Goal: Task Accomplishment & Management: Manage account settings

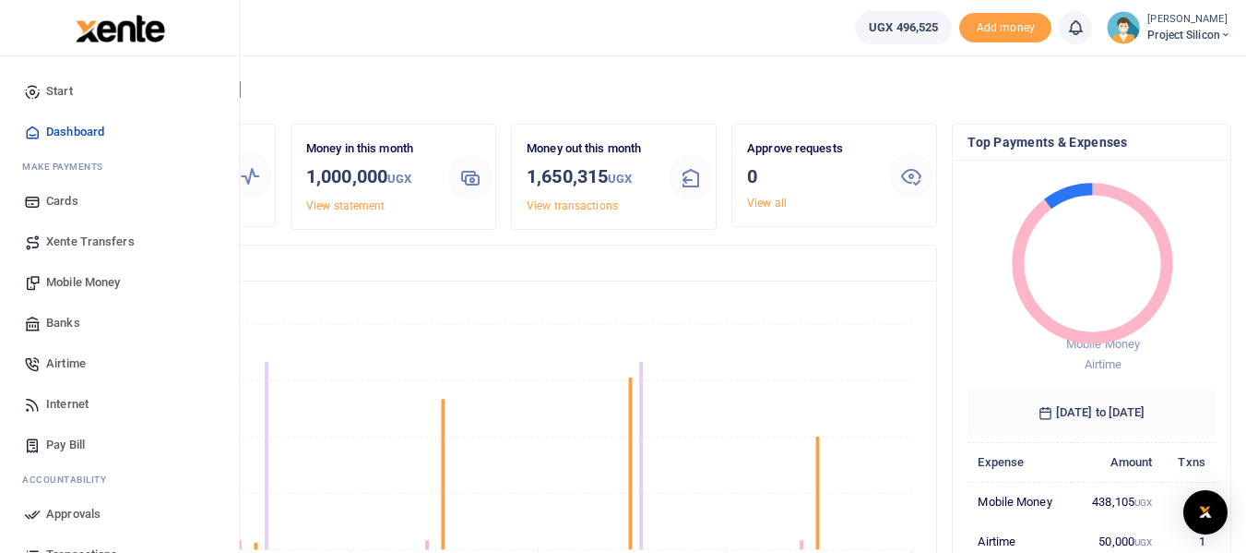
click at [73, 271] on link "Mobile Money" at bounding box center [119, 282] width 209 height 41
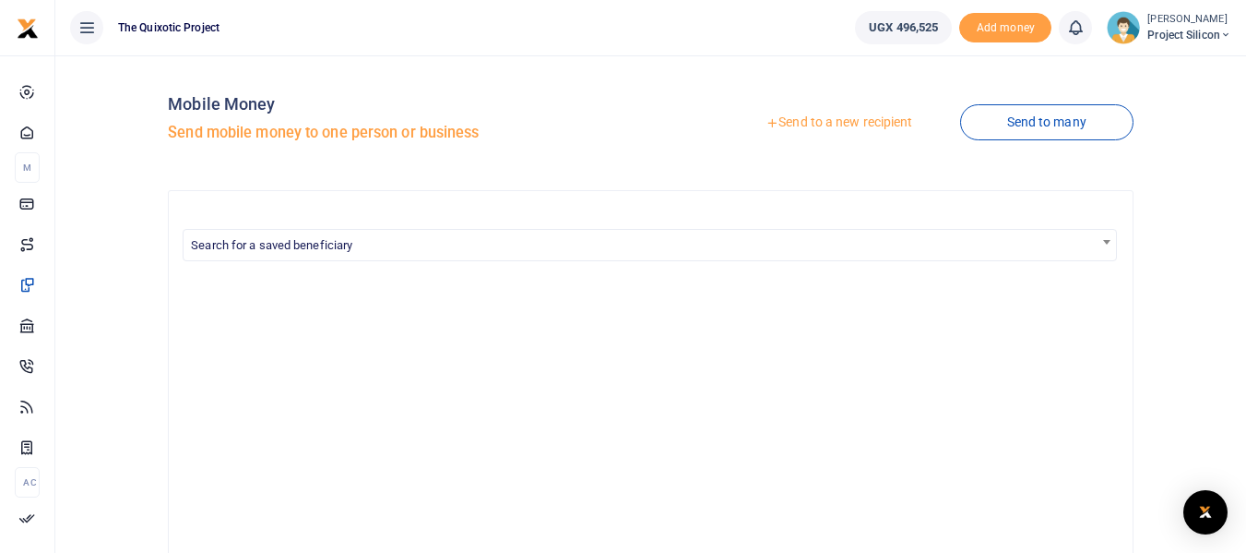
click at [815, 116] on link "Send to a new recipient" at bounding box center [839, 122] width 241 height 33
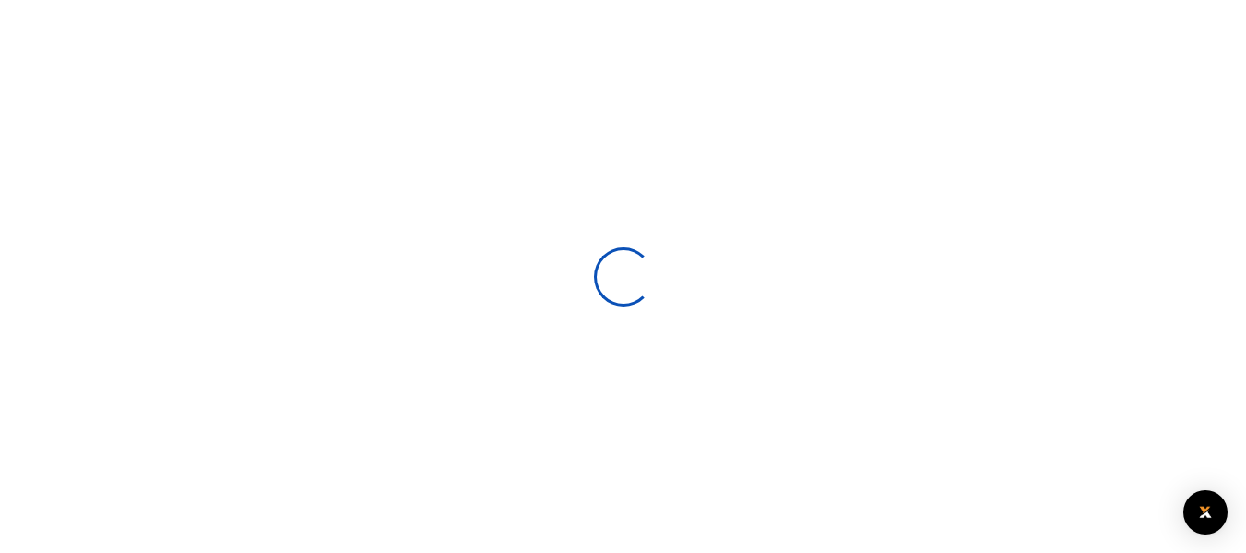
select select
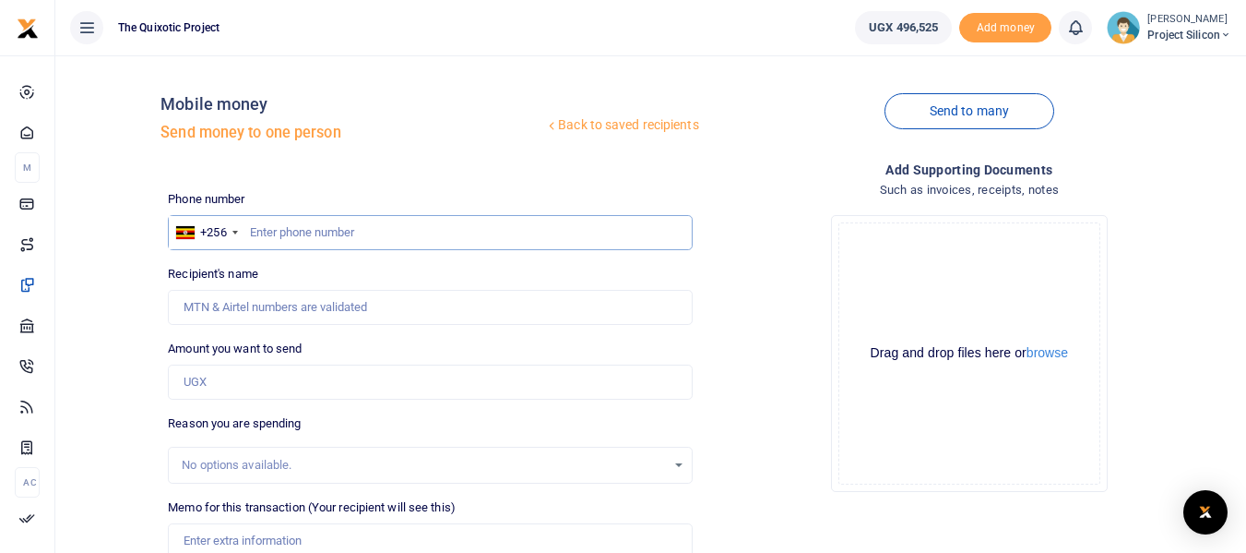
click at [401, 220] on input "text" at bounding box center [430, 232] width 524 height 35
type input "0774888515"
type input "[PERSON_NAME]"
type input "0774888515"
click at [297, 394] on input "Amount you want to send" at bounding box center [430, 381] width 524 height 35
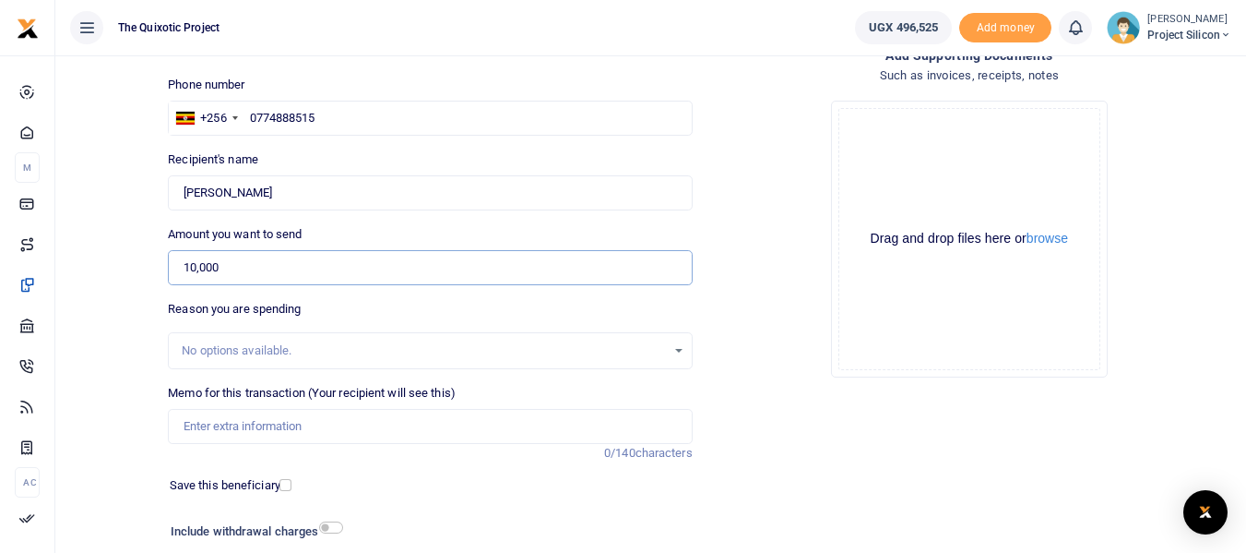
scroll to position [130, 0]
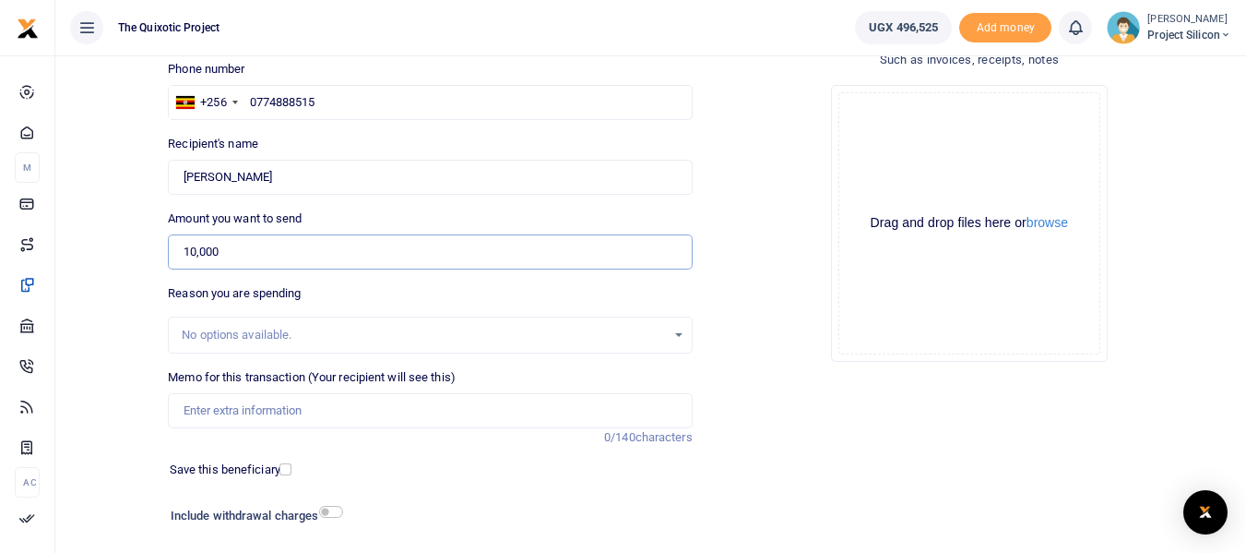
type input "10,000"
click at [367, 409] on input "Memo for this transaction (Your recipient will see this)" at bounding box center [430, 410] width 524 height 35
click at [335, 415] on input "Transport facilitation to stanbic bank forest mall" at bounding box center [430, 410] width 524 height 35
click at [450, 418] on input "Transport facilitation to Stanbic bank forest mall" at bounding box center [430, 410] width 524 height 35
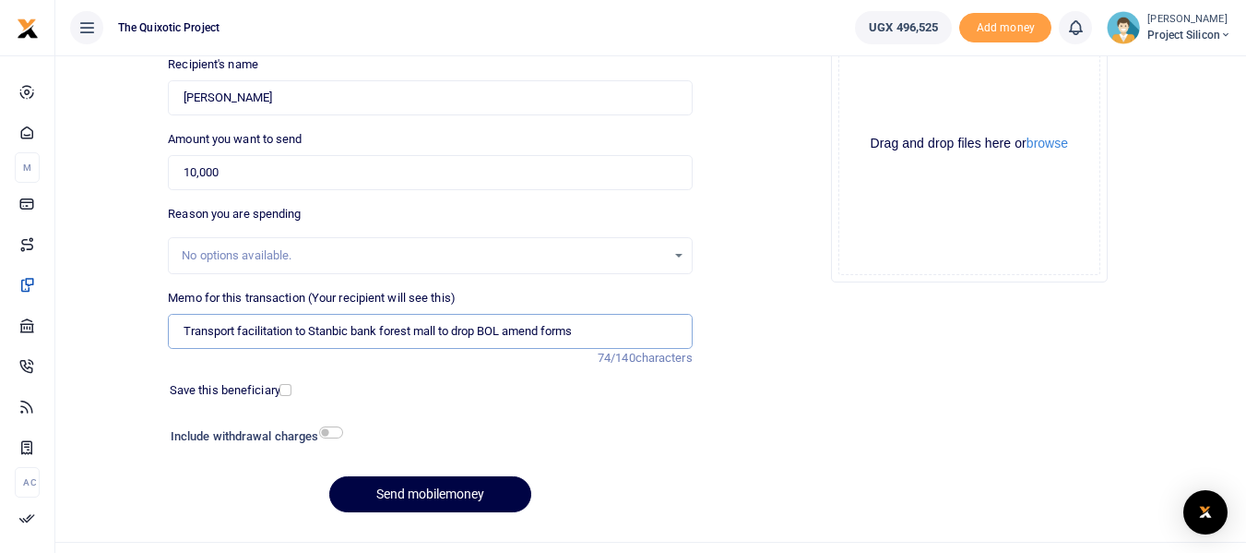
scroll to position [214, 0]
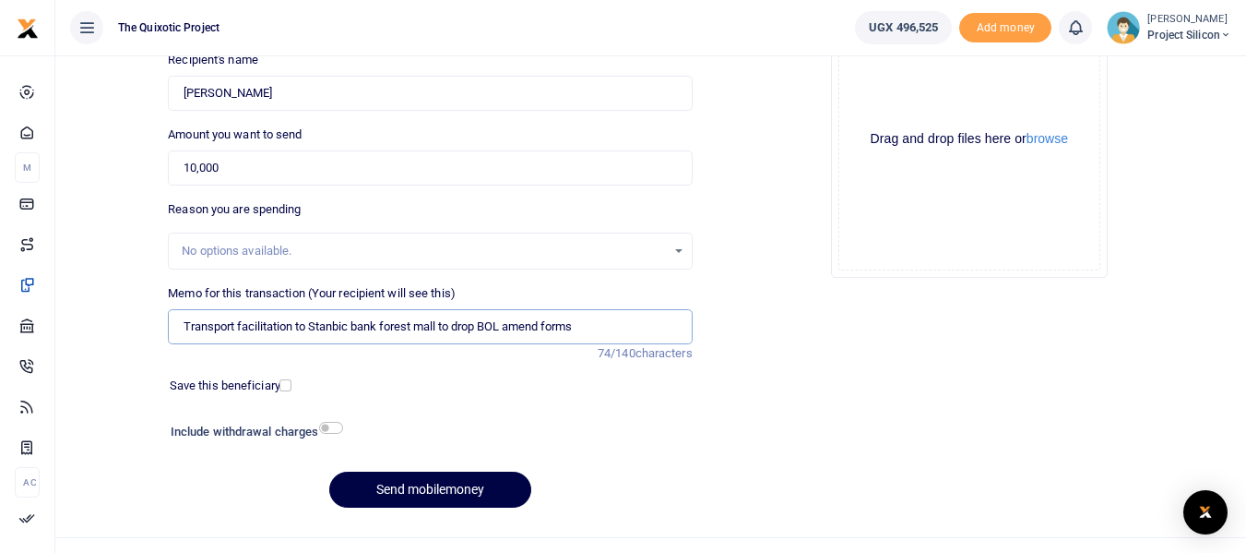
type input "Transport facilitation to Stanbic bank forest mall to drop BOL amend forms"
click at [288, 379] on input "checkbox" at bounding box center [286, 385] width 12 height 12
checkbox input "true"
drag, startPoint x: 293, startPoint y: 324, endPoint x: 239, endPoint y: 326, distance: 54.5
click at [239, 326] on input "Transport facilitation to Stanbic bank forest mall to drop BOL amend forms" at bounding box center [430, 326] width 524 height 35
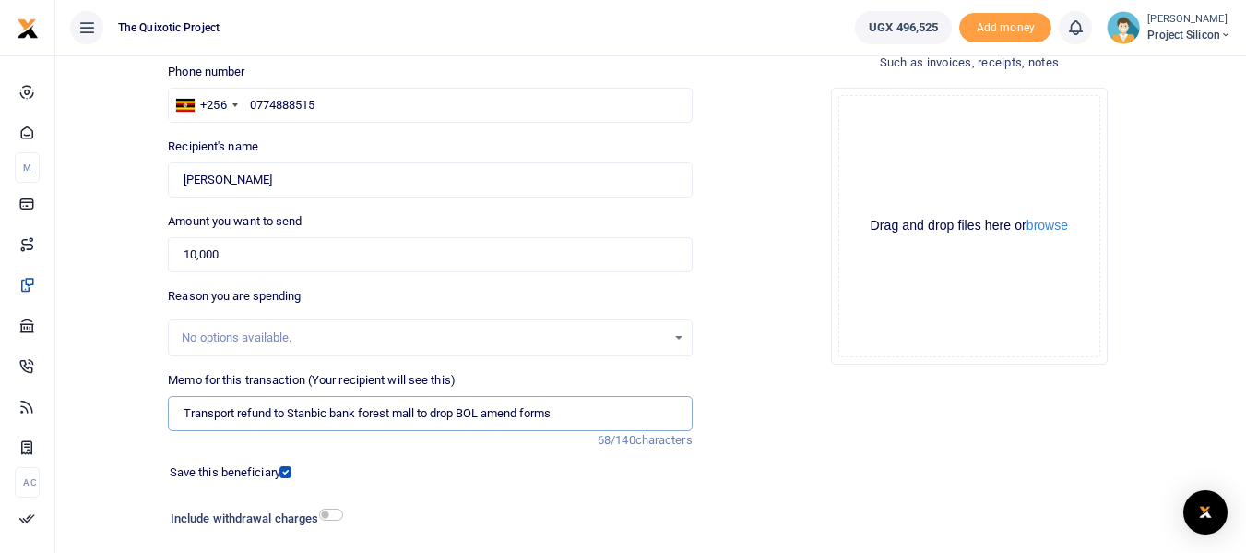
scroll to position [246, 0]
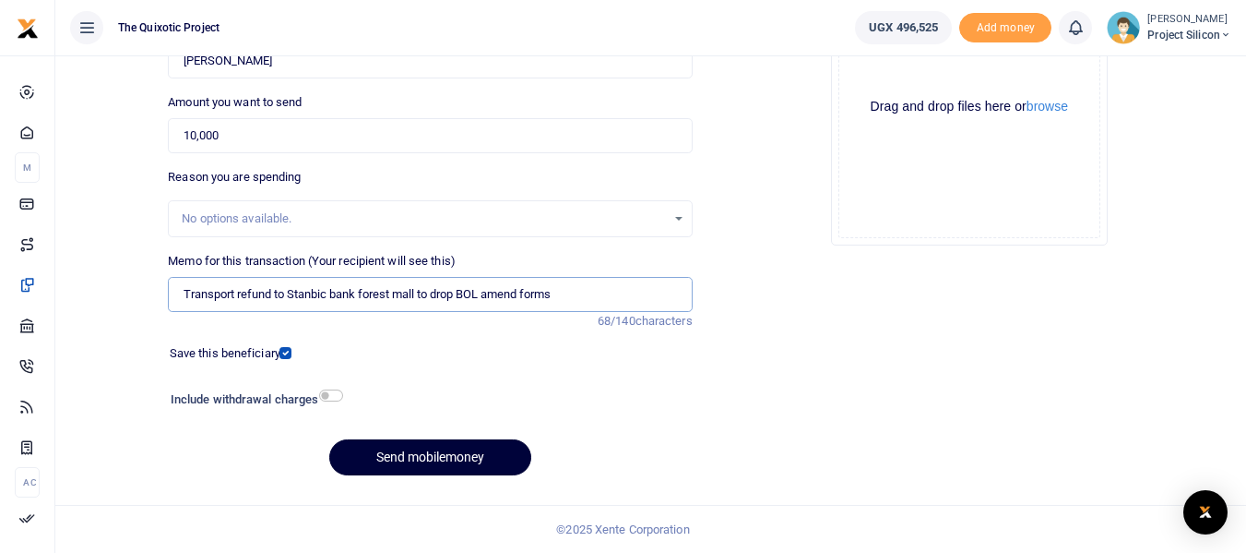
type input "Transport refund to Stanbic bank forest mall to drop BOL amend forms"
click at [486, 456] on button "Send mobilemoney" at bounding box center [430, 457] width 202 height 36
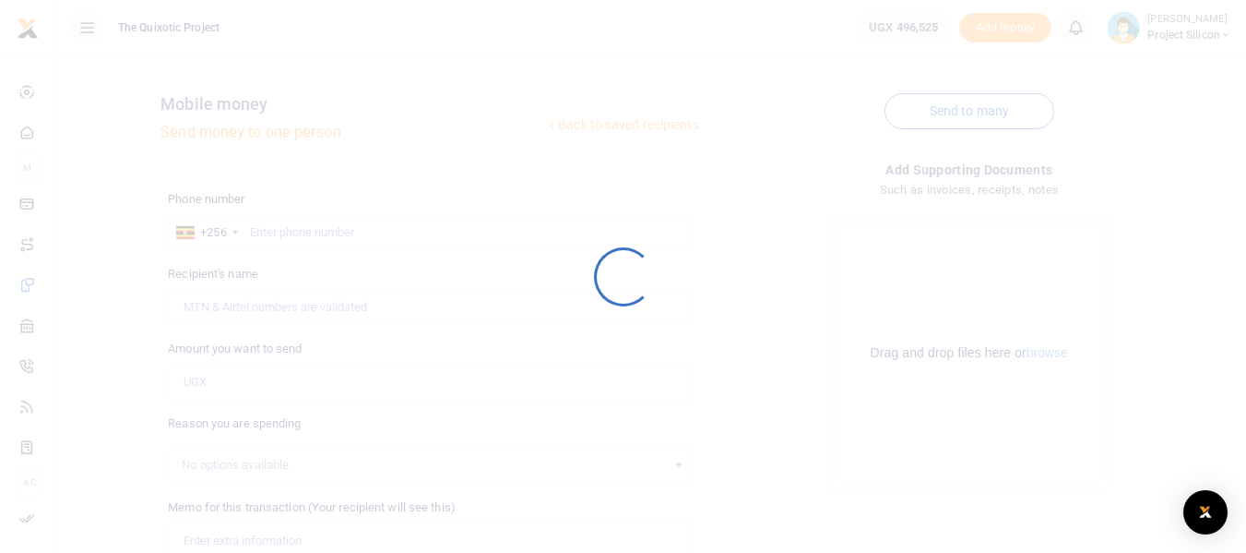
scroll to position [246, 0]
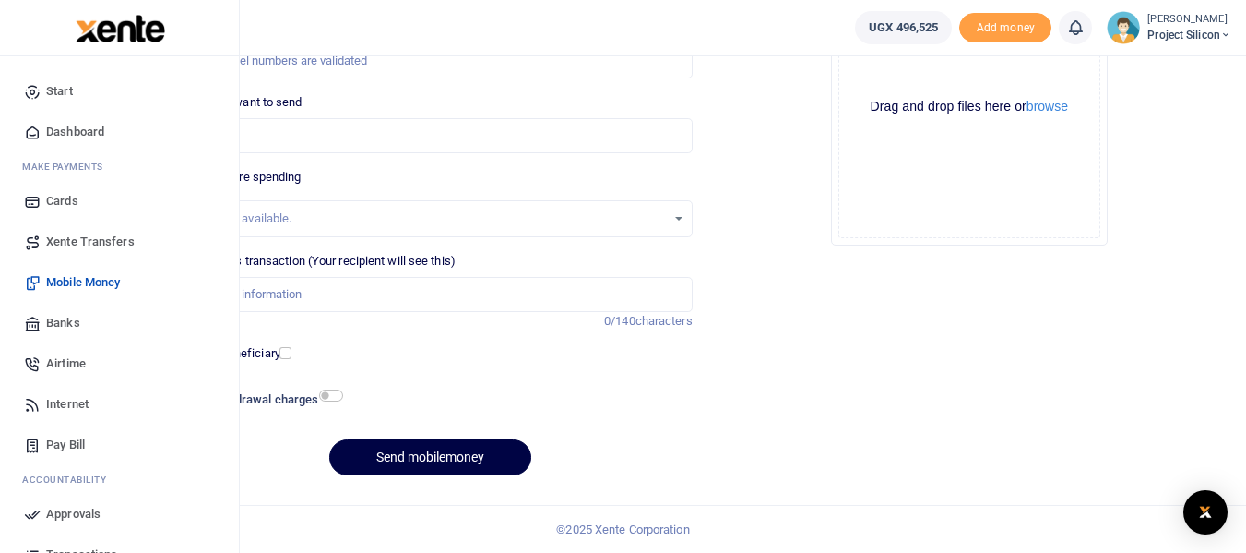
click at [72, 507] on span "Approvals" at bounding box center [73, 514] width 54 height 18
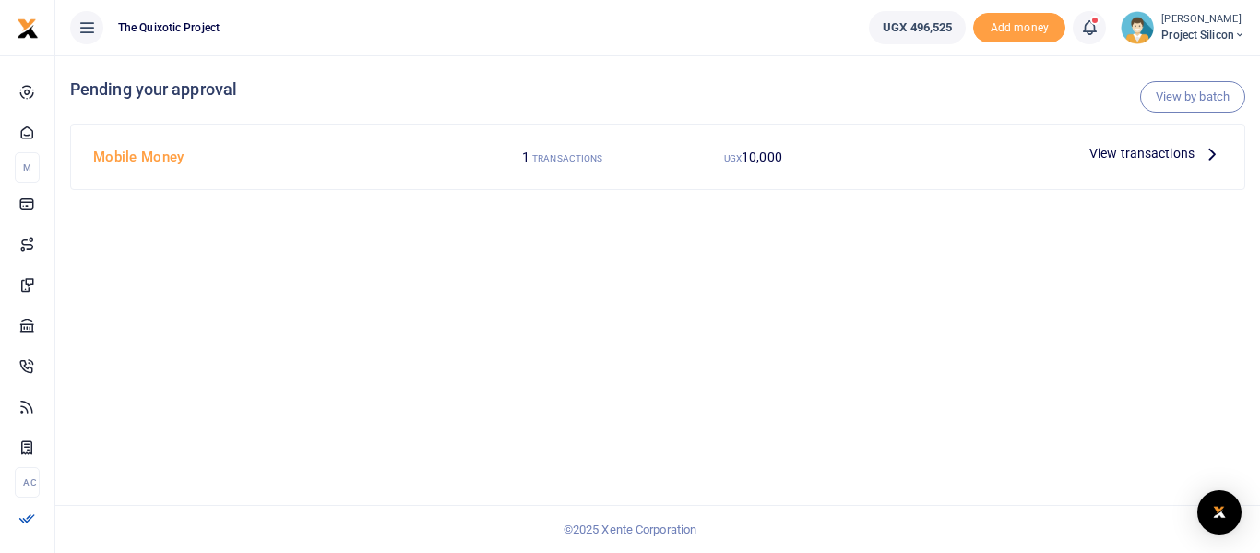
click at [1156, 150] on span "View transactions" at bounding box center [1141, 153] width 105 height 20
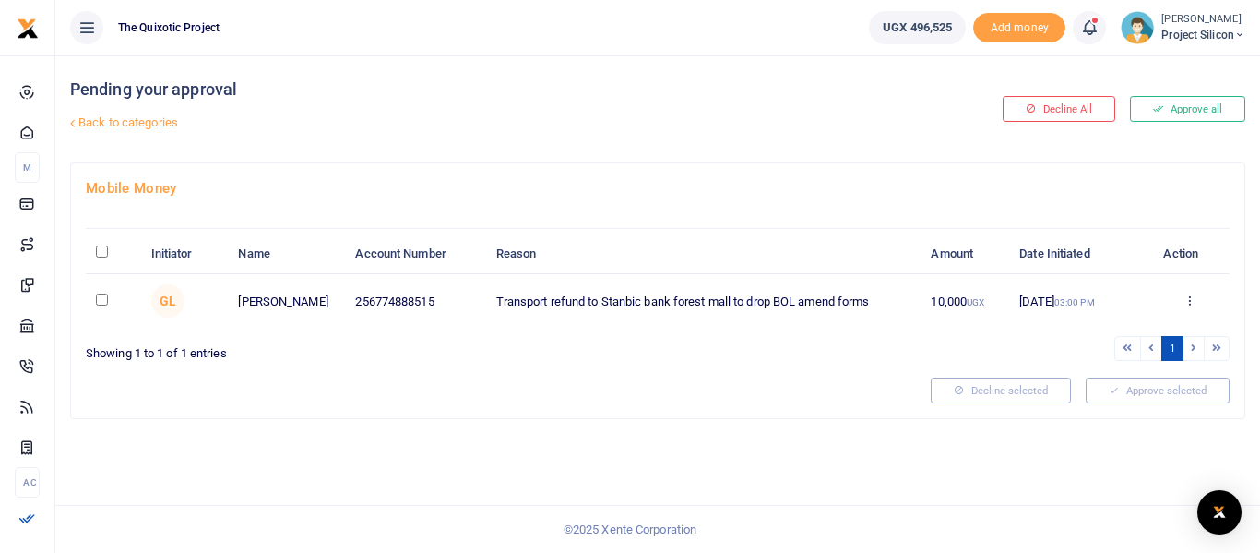
click at [102, 246] on input "\a \a : activate to sort column descending" at bounding box center [102, 251] width 12 height 12
checkbox input "true"
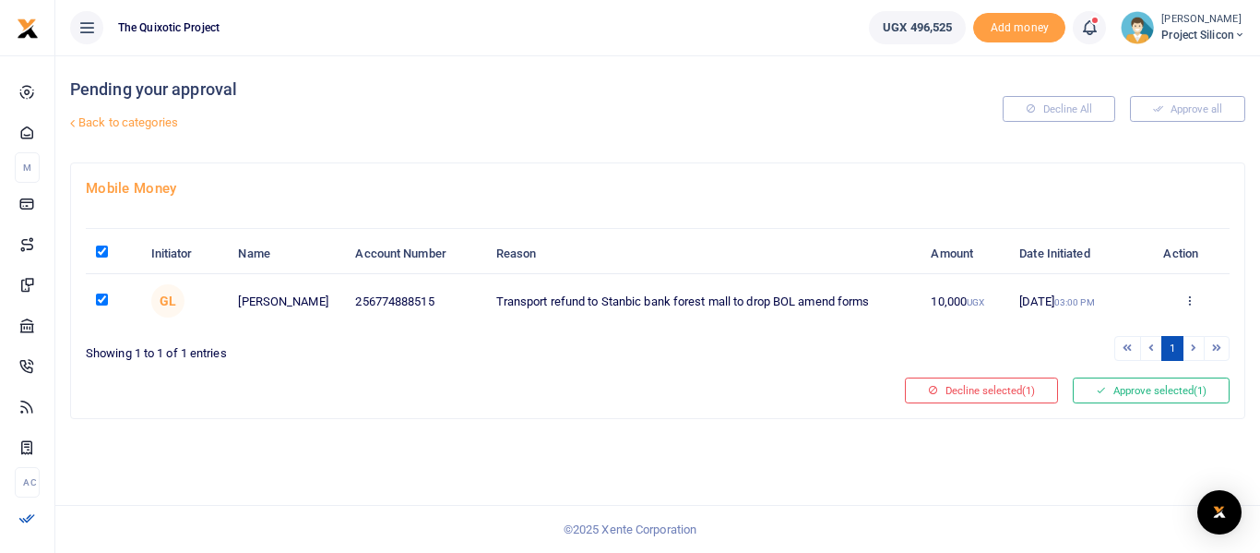
click at [102, 255] on input "\a \a : activate to sort column descending" at bounding box center [102, 251] width 12 height 12
checkbox input "false"
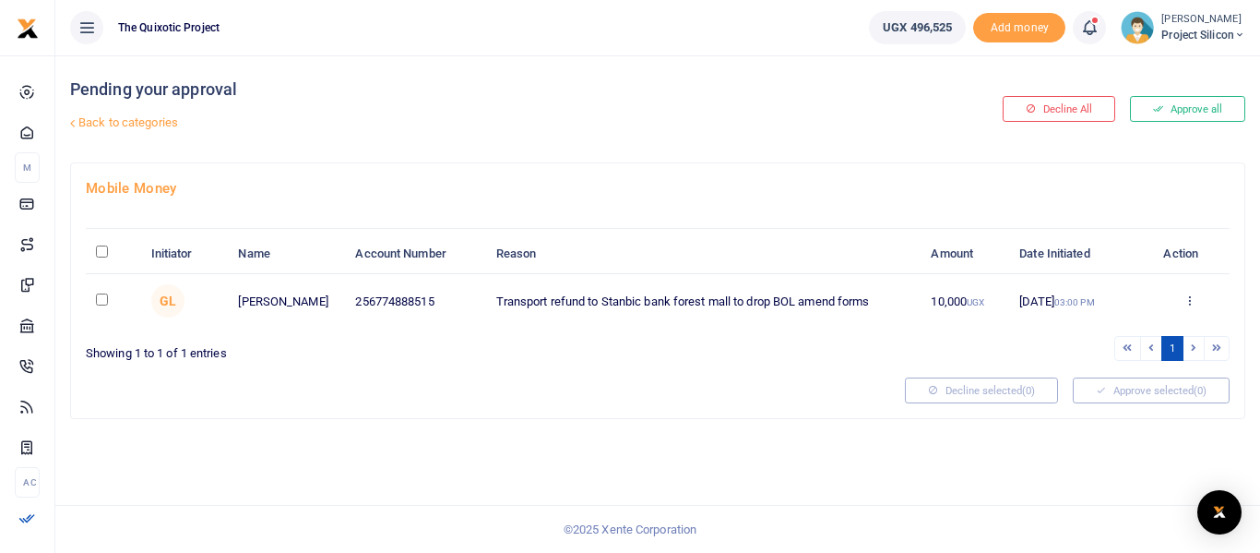
click at [103, 295] on input "checkbox" at bounding box center [102, 299] width 12 height 12
checkbox input "true"
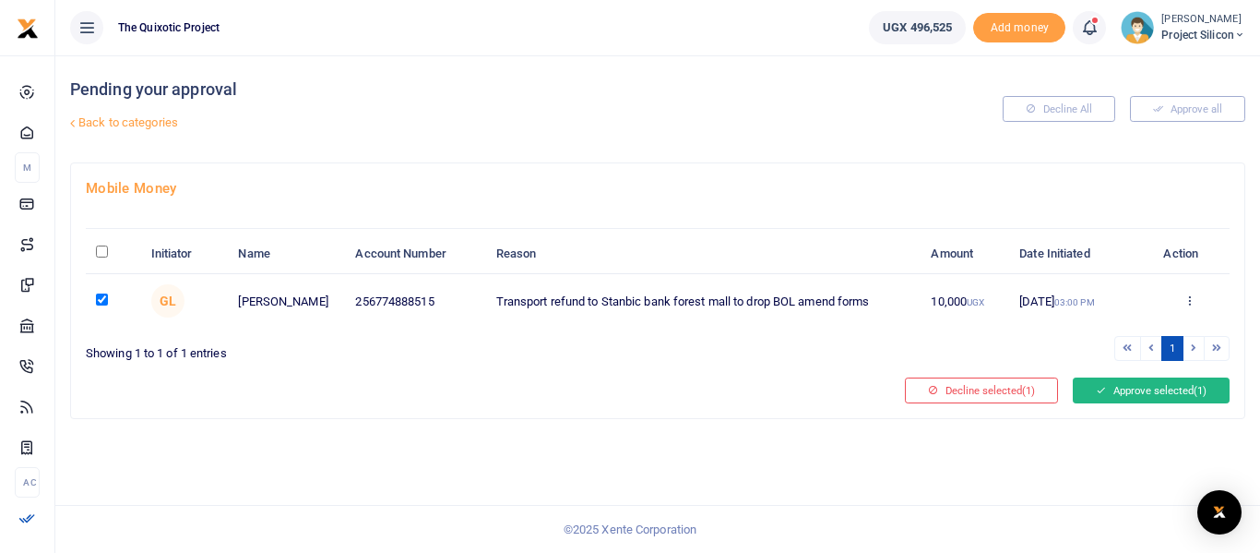
click at [1140, 391] on button "Approve selected (1)" at bounding box center [1151, 390] width 157 height 26
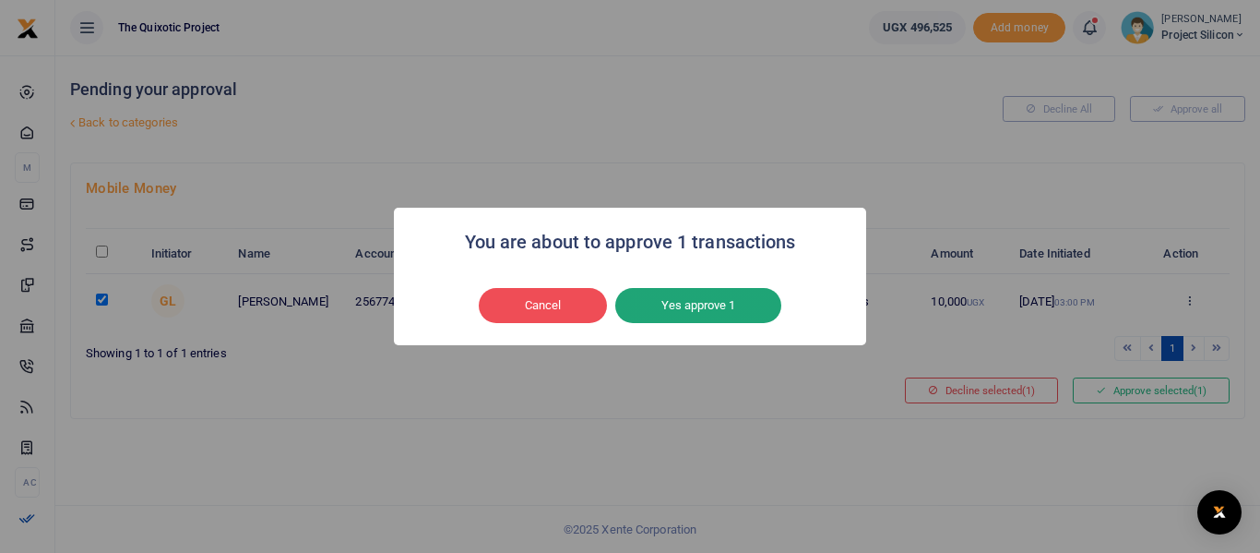
click at [700, 306] on button "Yes approve 1" at bounding box center [698, 305] width 166 height 35
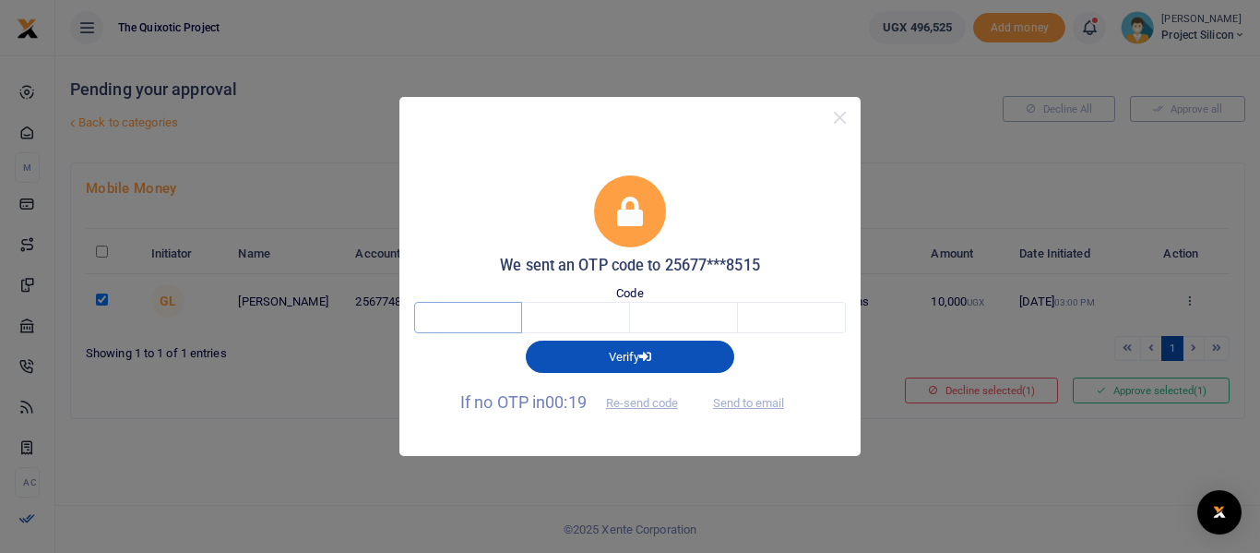
click at [469, 321] on input "text" at bounding box center [468, 317] width 108 height 31
type input "1"
type input "4"
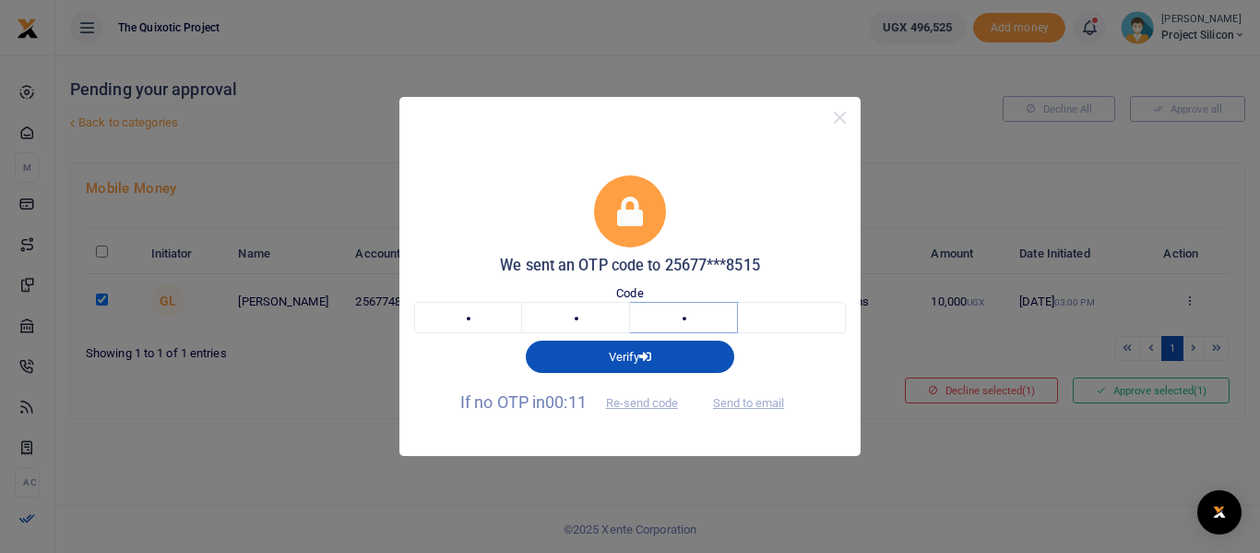
type input "8"
type input "3"
click at [659, 405] on button "Re-send code" at bounding box center [641, 402] width 103 height 31
click at [762, 399] on button "Send to email" at bounding box center [748, 402] width 102 height 31
click at [486, 322] on input "1" at bounding box center [468, 317] width 108 height 31
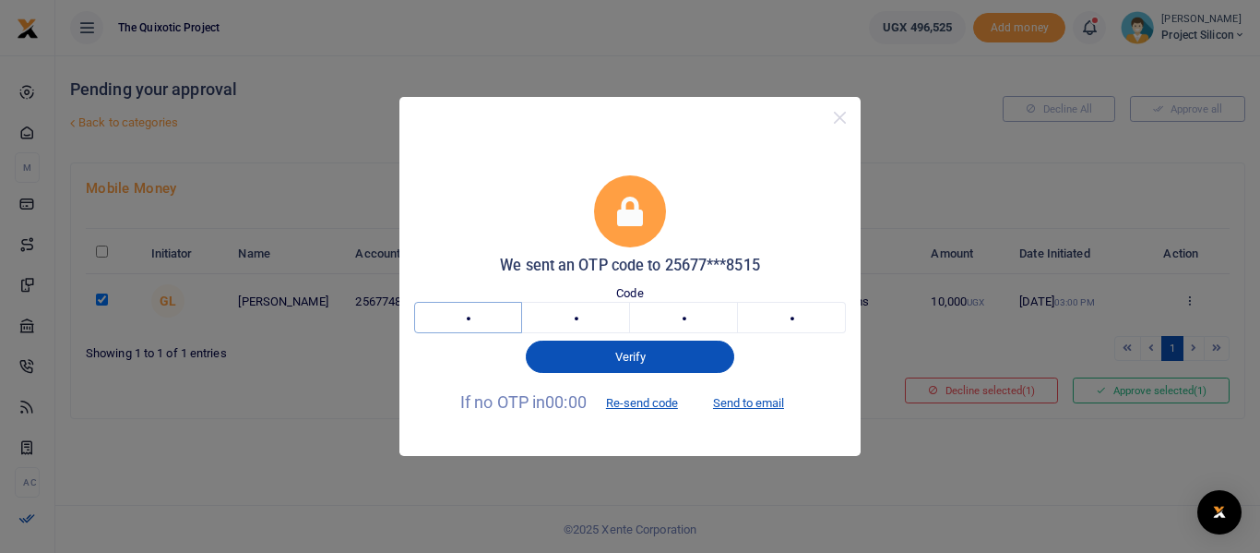
paste input "8"
type input "8"
type input "9"
type input "5"
type input "2"
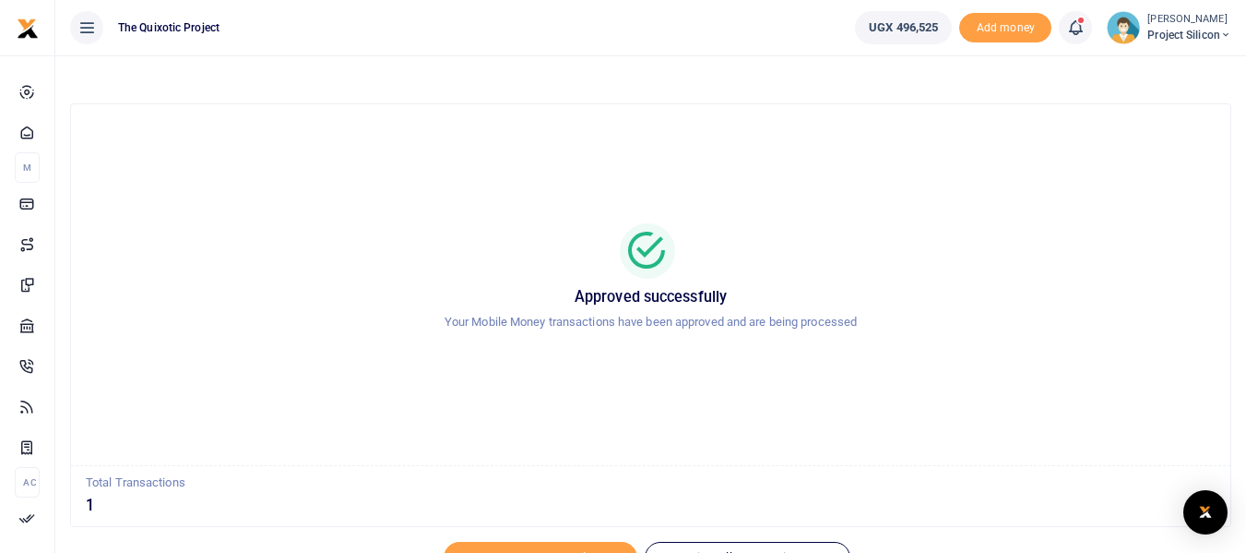
drag, startPoint x: 798, startPoint y: 8, endPoint x: 793, endPoint y: 111, distance: 102.5
click at [793, 111] on div "Approved successfully Your Mobile Money transactions have been approved and are…" at bounding box center [651, 284] width 1160 height 361
click at [1223, 30] on icon at bounding box center [1225, 35] width 11 height 13
click at [1015, 346] on div "Approved successfully Your Mobile Money transactions have been approved and are…" at bounding box center [650, 285] width 1115 height 124
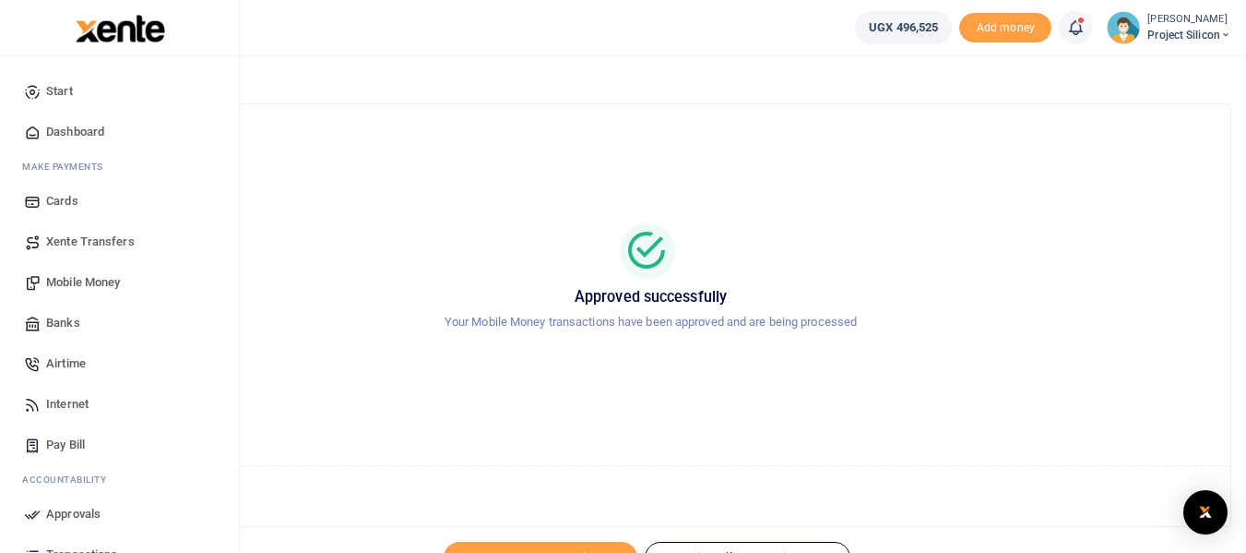
click at [92, 270] on link "Mobile Money" at bounding box center [119, 282] width 209 height 41
